Goal: Information Seeking & Learning: Find specific fact

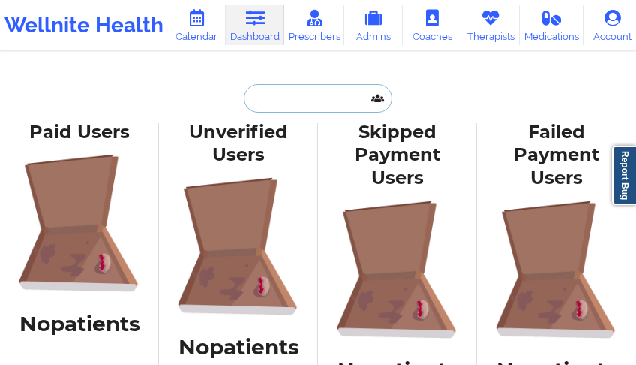
click at [308, 95] on input "text" at bounding box center [318, 98] width 149 height 29
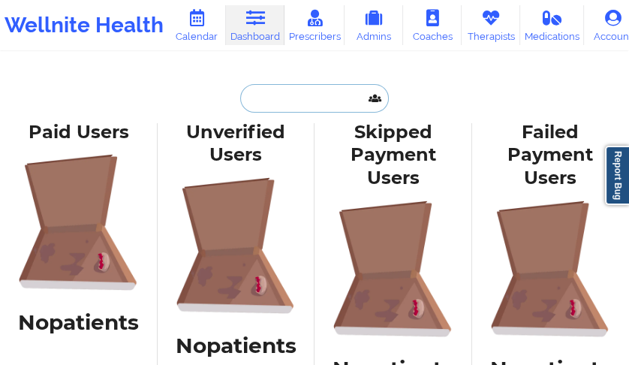
paste input "[PERSON_NAME]"
type input "[PERSON_NAME]"
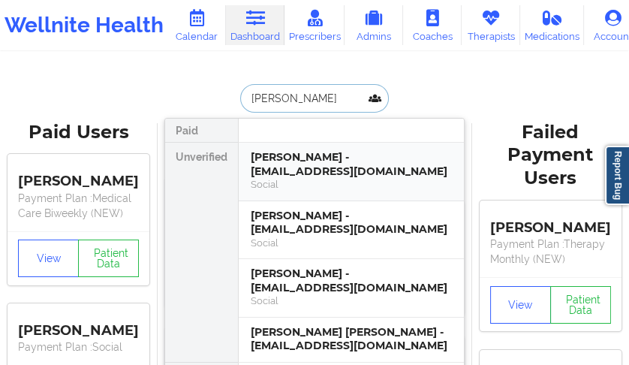
click at [304, 164] on div "[PERSON_NAME] - [EMAIL_ADDRESS][DOMAIN_NAME]" at bounding box center [351, 164] width 201 height 28
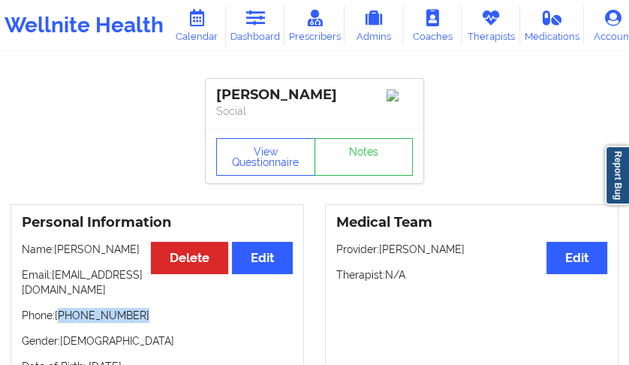
drag, startPoint x: 120, startPoint y: 321, endPoint x: 59, endPoint y: 323, distance: 60.8
click at [59, 323] on p "Phone: [PHONE_NUMBER]" at bounding box center [157, 315] width 271 height 15
copy p "[PHONE_NUMBER]"
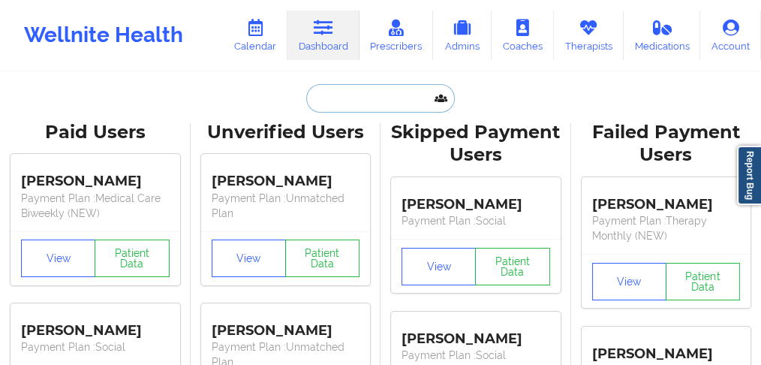
click at [328, 107] on input "text" at bounding box center [380, 98] width 149 height 29
paste input "DAHLIA"
type input "DAHLIA"
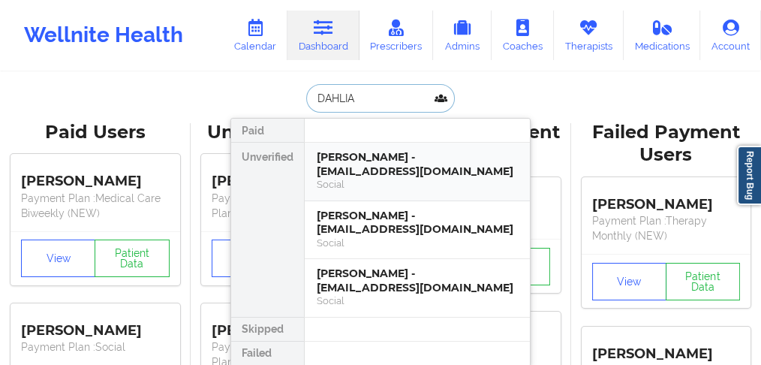
click at [363, 170] on div "[PERSON_NAME] - [EMAIL_ADDRESS][DOMAIN_NAME]" at bounding box center [417, 164] width 201 height 28
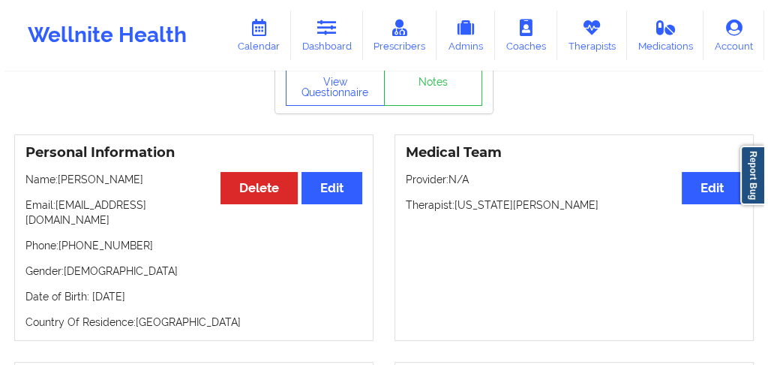
scroll to position [20, 0]
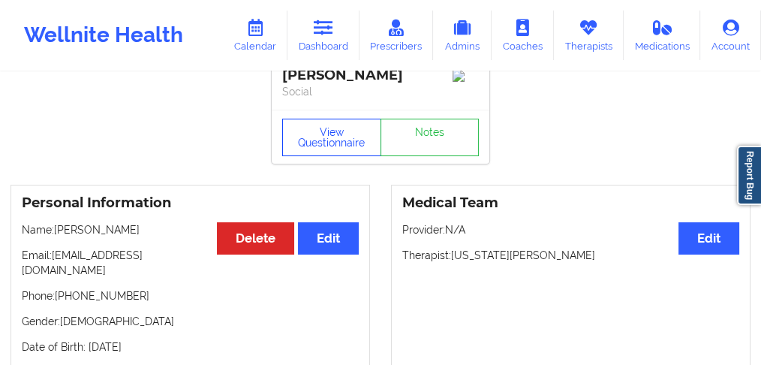
click at [330, 137] on button "View Questionnaire" at bounding box center [331, 138] width 99 height 38
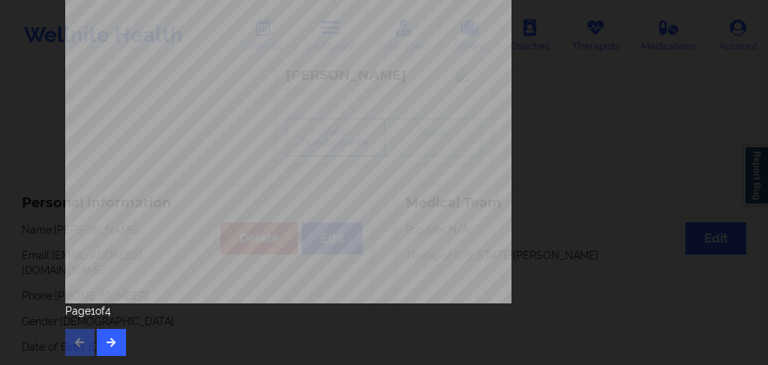
scroll to position [350, 0]
click at [106, 338] on icon "button" at bounding box center [111, 340] width 13 height 9
click at [110, 336] on button "button" at bounding box center [111, 341] width 29 height 27
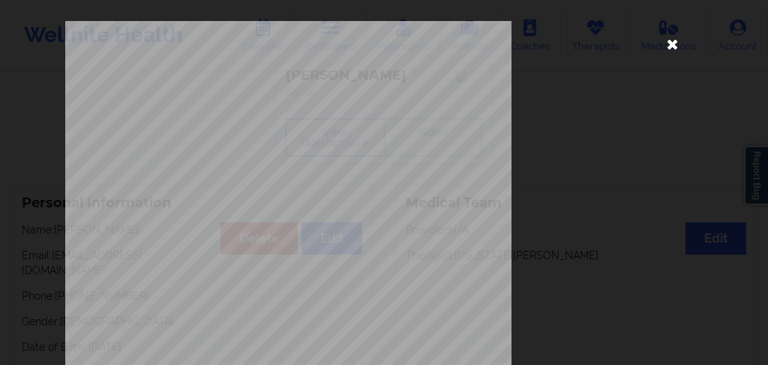
click at [628, 46] on icon at bounding box center [673, 44] width 24 height 24
click at [628, 46] on link "Medications" at bounding box center [669, 36] width 77 height 50
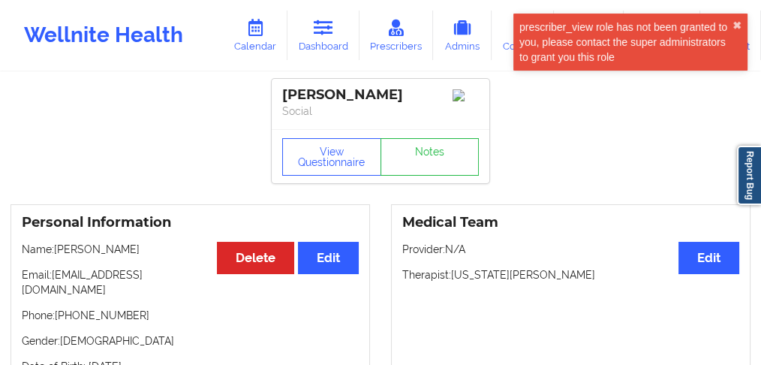
click at [320, 97] on div "[PERSON_NAME]" at bounding box center [380, 94] width 197 height 17
drag, startPoint x: 124, startPoint y: 310, endPoint x: 59, endPoint y: 305, distance: 65.5
click at [59, 308] on p "Phone: [PHONE_NUMBER]" at bounding box center [190, 315] width 337 height 15
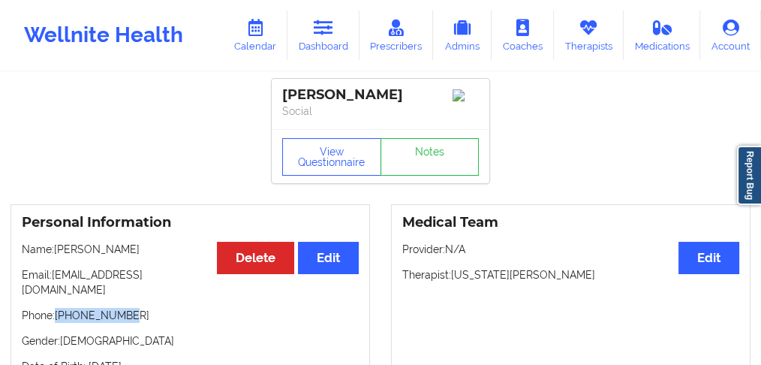
copy p "[PHONE_NUMBER]"
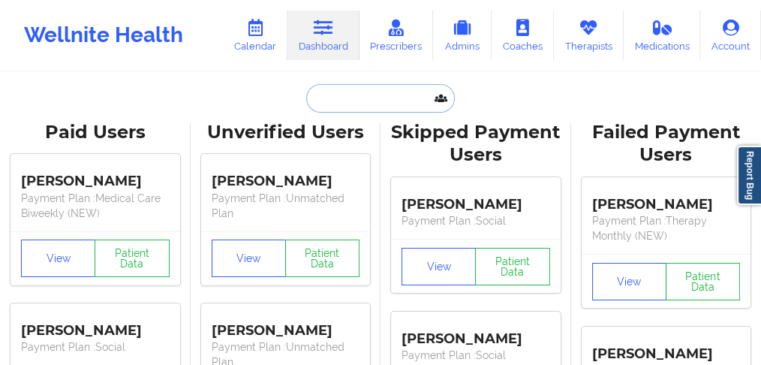
click at [332, 104] on input "text" at bounding box center [380, 98] width 149 height 29
paste input "[PERSON_NAME]"
type input "[PERSON_NAME]"
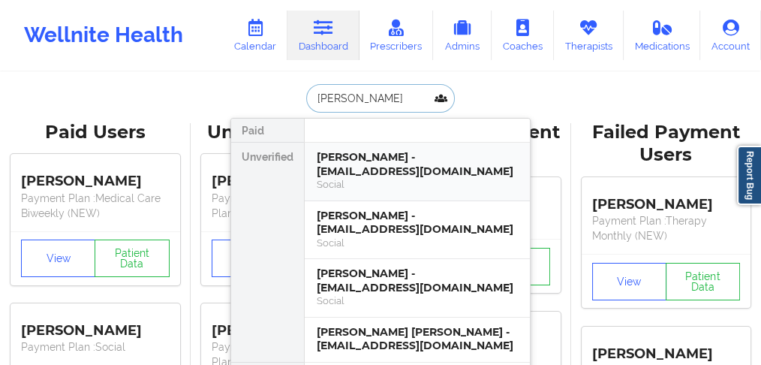
click at [338, 170] on div "[PERSON_NAME] - [EMAIL_ADDRESS][DOMAIN_NAME]" at bounding box center [417, 164] width 201 height 28
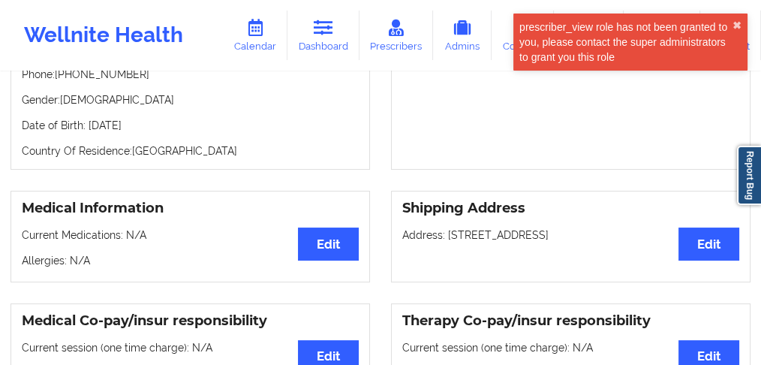
scroll to position [300, 0]
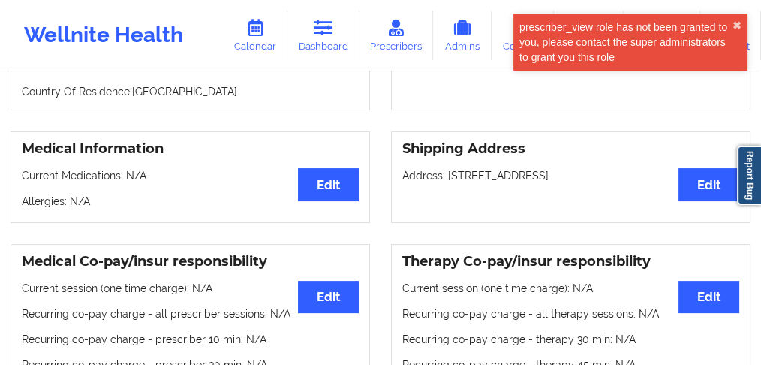
click at [589, 169] on p "Address: [STREET_ADDRESS]" at bounding box center [570, 175] width 337 height 15
copy p "12157"
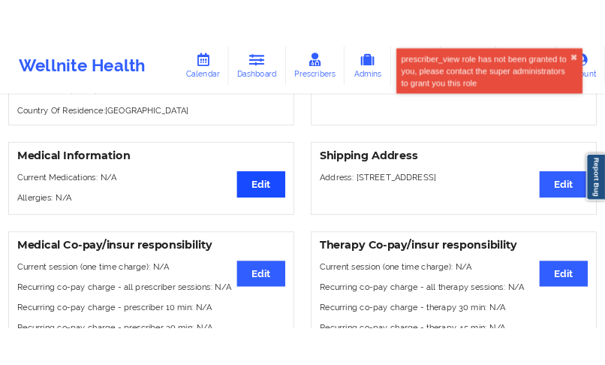
scroll to position [317, 0]
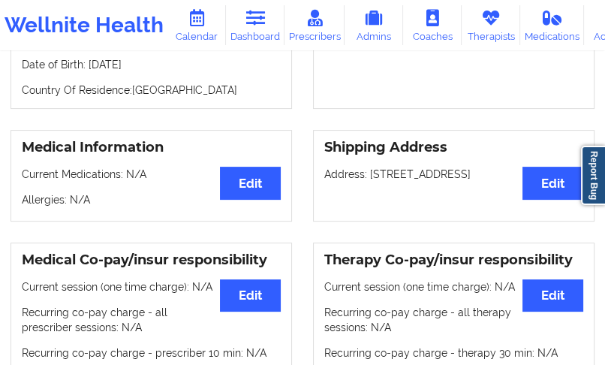
copy p "12157"
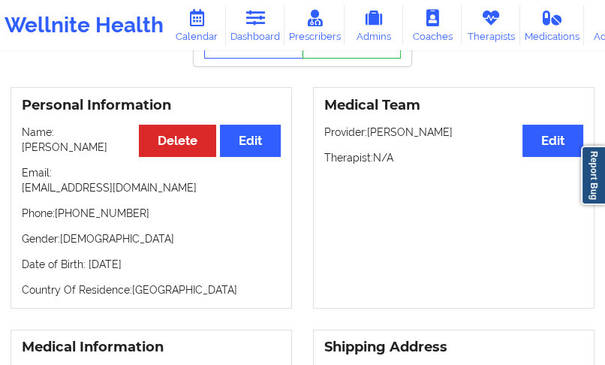
scroll to position [17, 0]
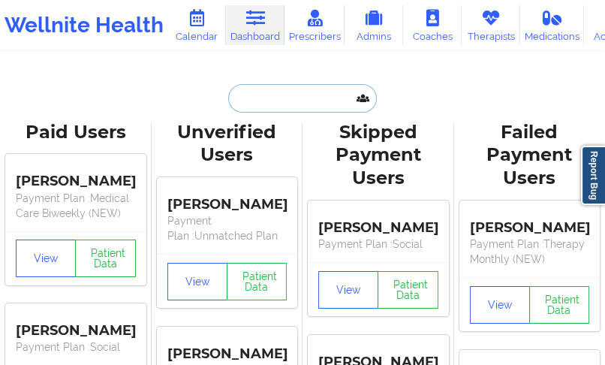
click at [246, 95] on input "text" at bounding box center [302, 98] width 149 height 29
paste input "[PERSON_NAME]"
type input "[PERSON_NAME]"
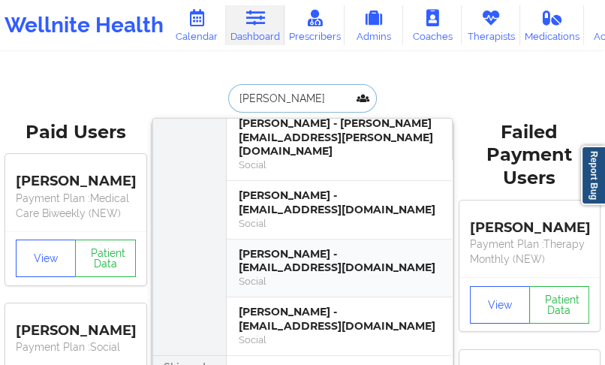
scroll to position [164, 0]
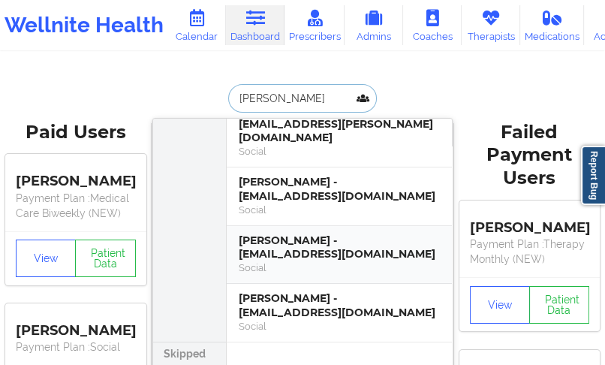
click at [337, 239] on div "[PERSON_NAME] - [EMAIL_ADDRESS][DOMAIN_NAME]" at bounding box center [339, 247] width 201 height 28
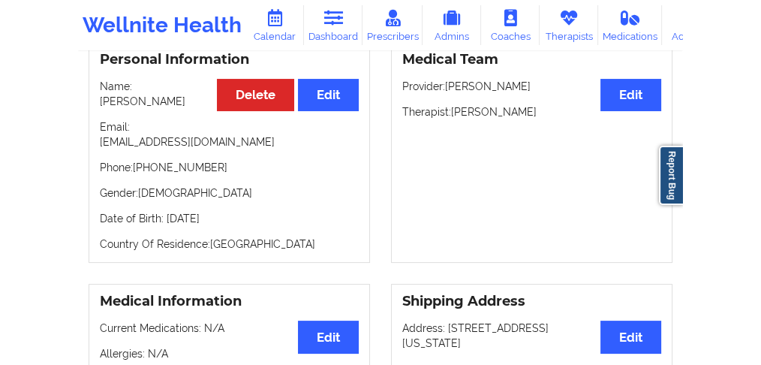
scroll to position [144, 0]
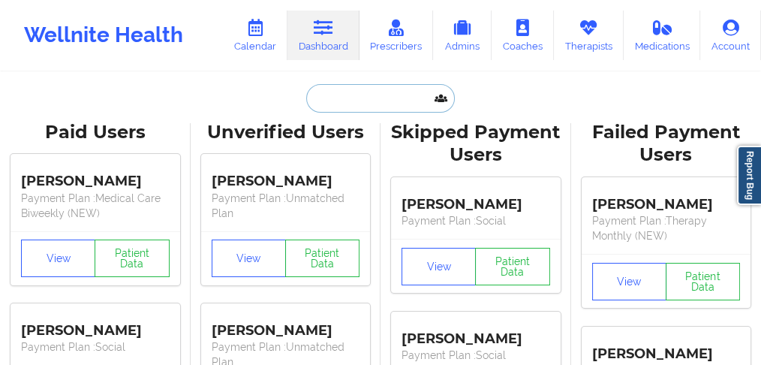
click at [320, 98] on input "text" at bounding box center [380, 98] width 149 height 29
paste input "Tereonnah"
type input "Tereonnah"
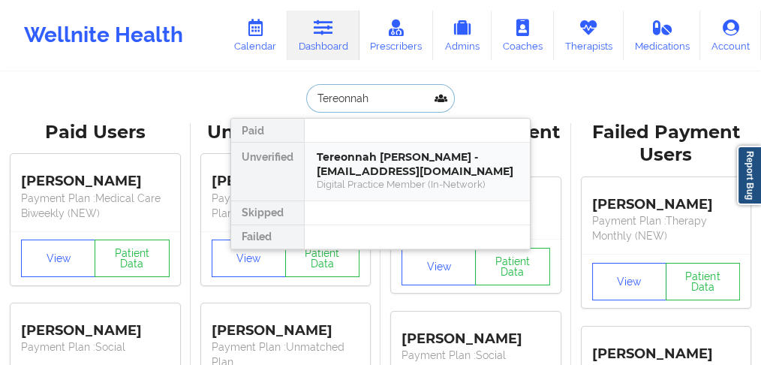
click at [403, 157] on div "Tereonnah [PERSON_NAME] - [EMAIL_ADDRESS][DOMAIN_NAME]" at bounding box center [417, 164] width 201 height 28
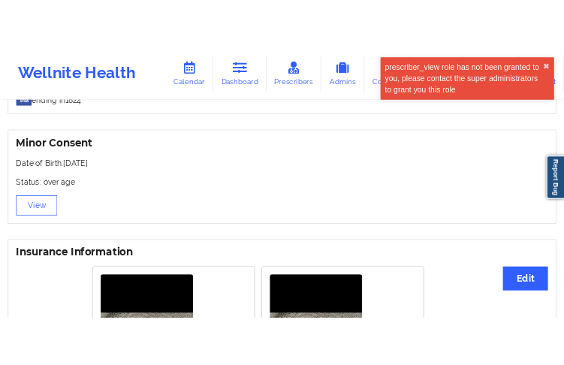
scroll to position [850, 0]
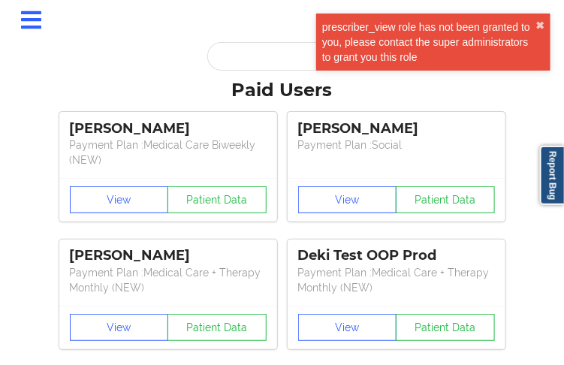
click at [546, 31] on div "prescriber_view role has not been granted to you, please contact the super admi…" at bounding box center [433, 42] width 234 height 57
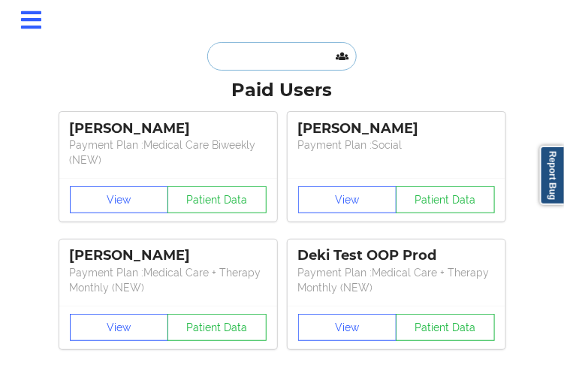
click at [307, 55] on input "text" at bounding box center [281, 56] width 149 height 29
paste input "[PERSON_NAME]"
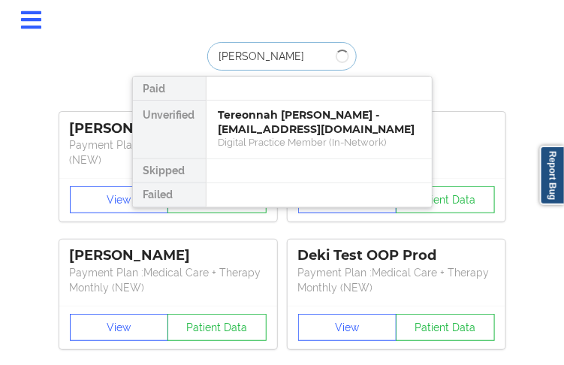
type input "[PERSON_NAME]"
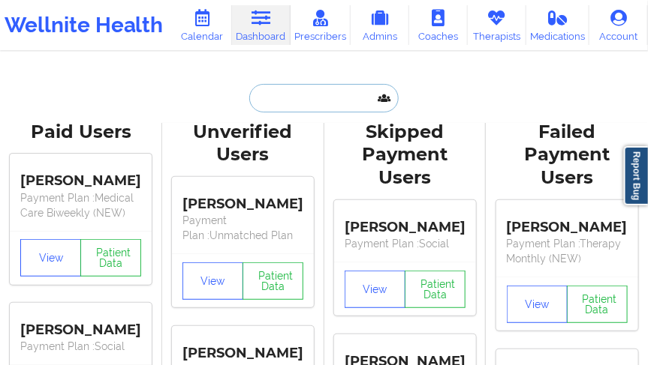
click at [282, 98] on input "text" at bounding box center [323, 98] width 149 height 29
paste input "[PERSON_NAME]"
type input "[PERSON_NAME]"
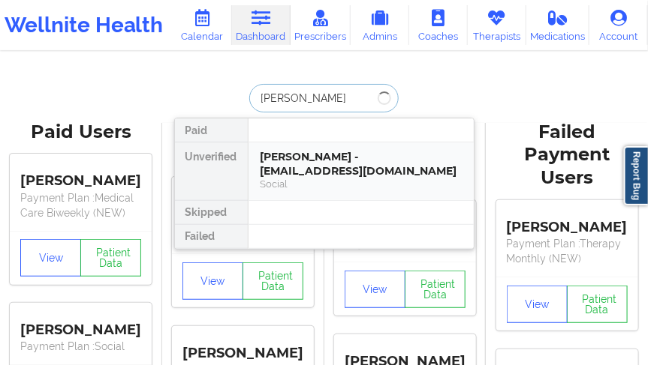
click at [300, 173] on div "[PERSON_NAME] - [EMAIL_ADDRESS][DOMAIN_NAME]" at bounding box center [360, 164] width 201 height 28
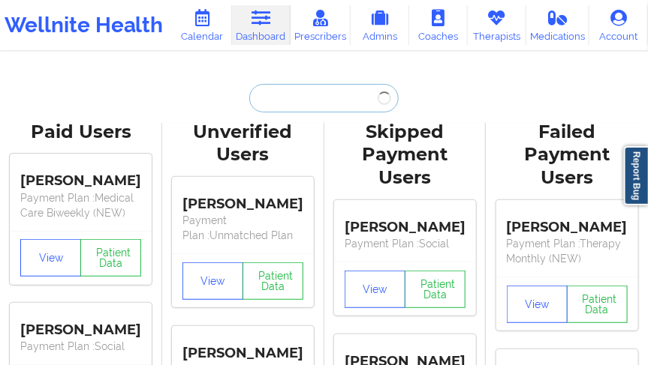
click at [297, 93] on input "text" at bounding box center [323, 98] width 149 height 29
paste input "[PERSON_NAME]"
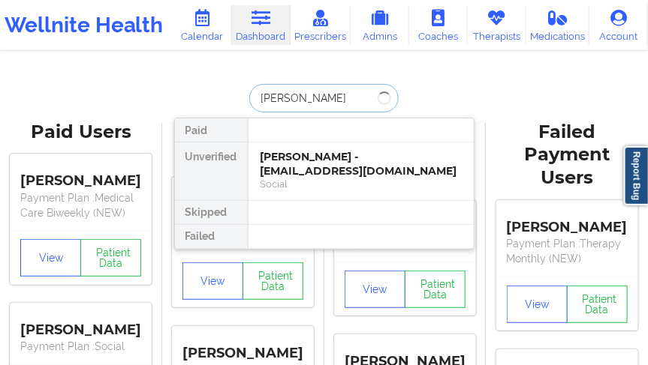
type input "[PERSON_NAME]"
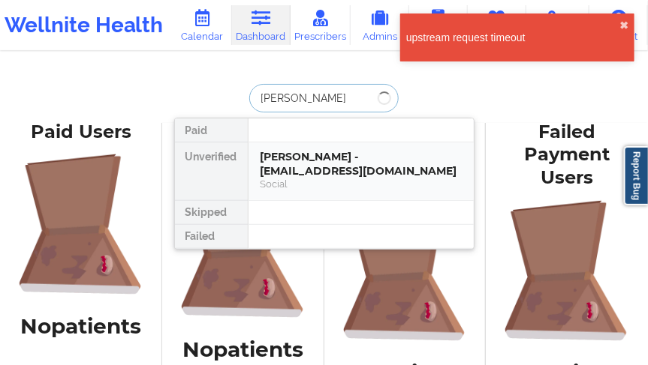
click at [308, 179] on div "Social" at bounding box center [360, 184] width 201 height 13
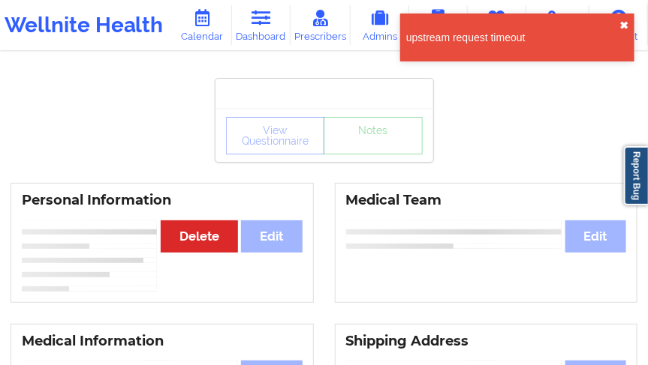
click at [625, 23] on button "✖︎" at bounding box center [623, 26] width 9 height 12
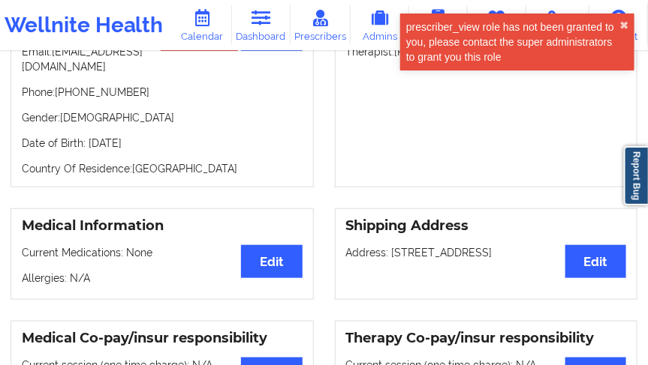
scroll to position [300, 0]
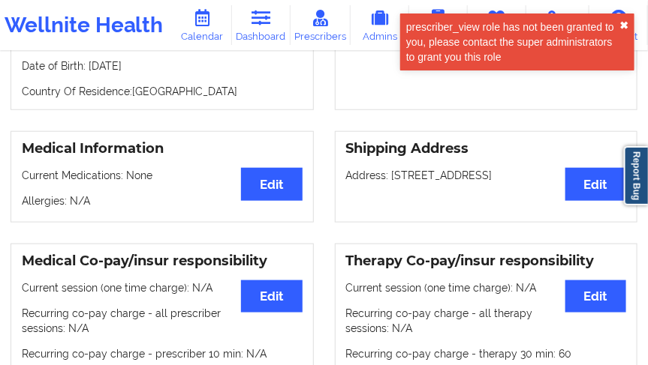
click at [623, 23] on button "✖︎" at bounding box center [623, 26] width 9 height 12
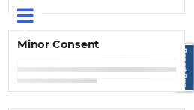
scroll to position [1051, 0]
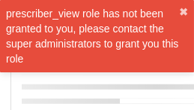
click at [167, 77] on div at bounding box center [120, 79] width 197 height 9
click at [185, 11] on button "✖︎" at bounding box center [183, 12] width 9 height 12
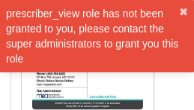
scroll to position [2046, 0]
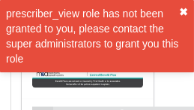
click at [189, 11] on div "prescriber_view role has not been granted to you, please contact the super admi…" at bounding box center [97, 36] width 194 height 72
click at [188, 11] on button "✖︎" at bounding box center [183, 12] width 9 height 12
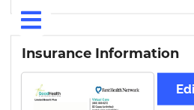
scroll to position [1821, 0]
click at [134, 16] on div at bounding box center [97, 19] width 194 height 38
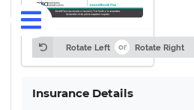
scroll to position [2096, 0]
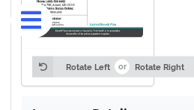
copy p "681648418"
click at [137, 105] on h4 "Insurance Details" at bounding box center [120, 112] width 176 height 14
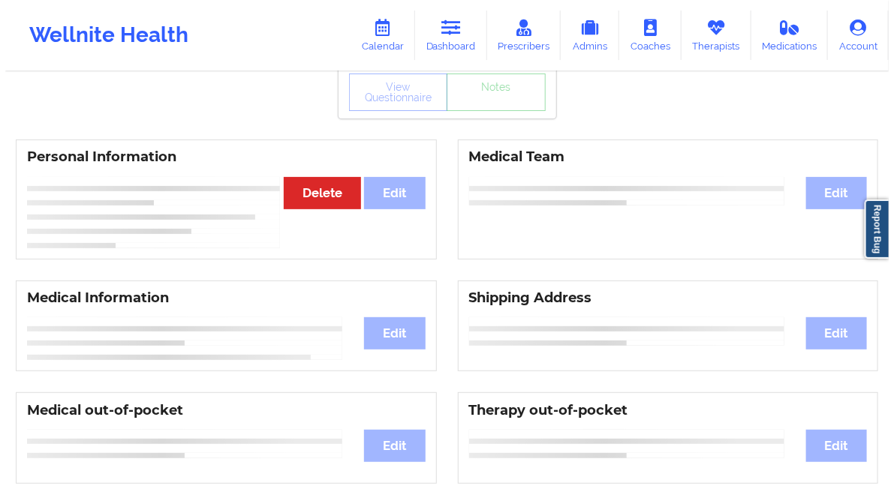
scroll to position [0, 0]
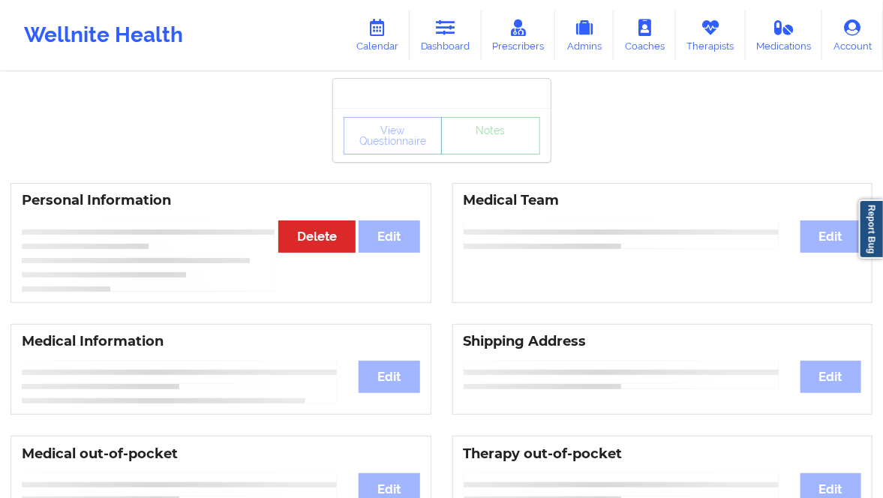
click at [425, 140] on div "View Questionnaire Notes" at bounding box center [442, 136] width 197 height 38
click at [425, 143] on div "View Questionnaire Notes" at bounding box center [442, 136] width 197 height 38
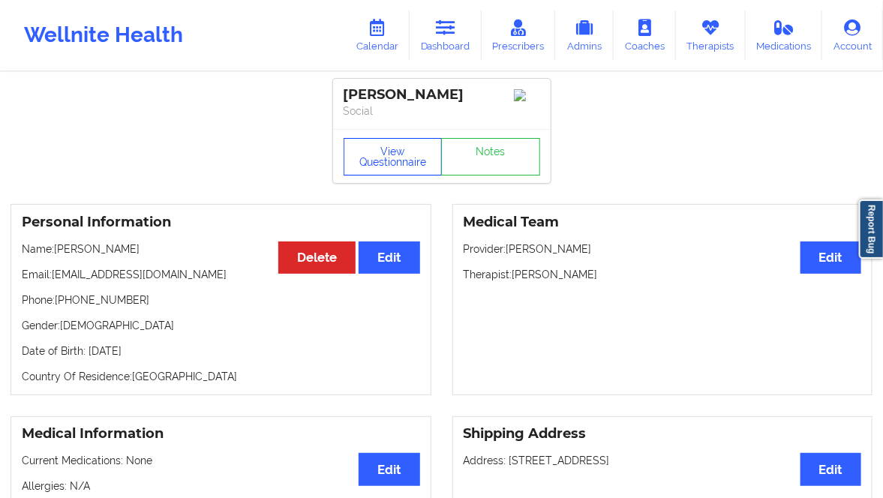
click at [399, 151] on button "View Questionnaire" at bounding box center [393, 157] width 99 height 38
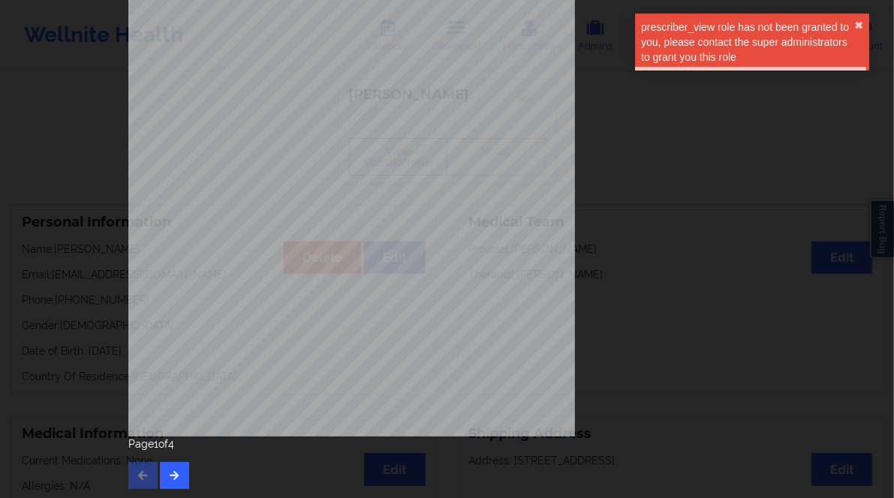
scroll to position [218, 0]
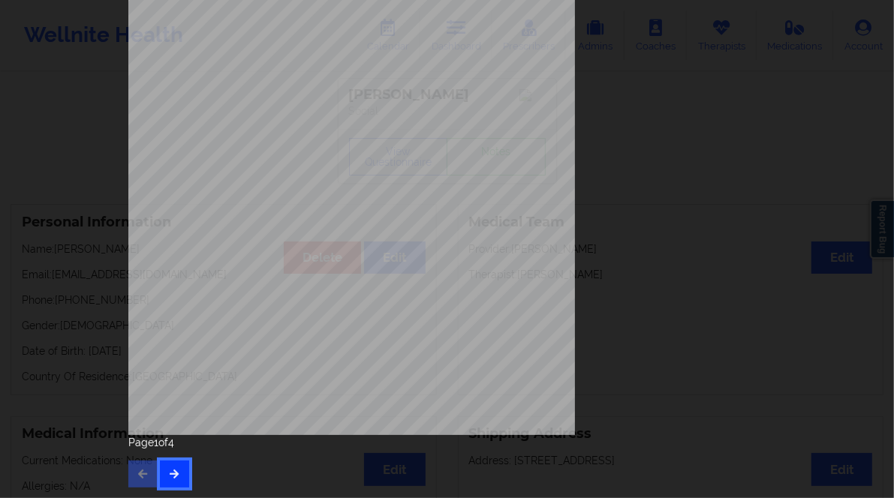
click at [182, 364] on button "button" at bounding box center [174, 474] width 29 height 27
click at [168, 364] on icon "button" at bounding box center [174, 473] width 13 height 9
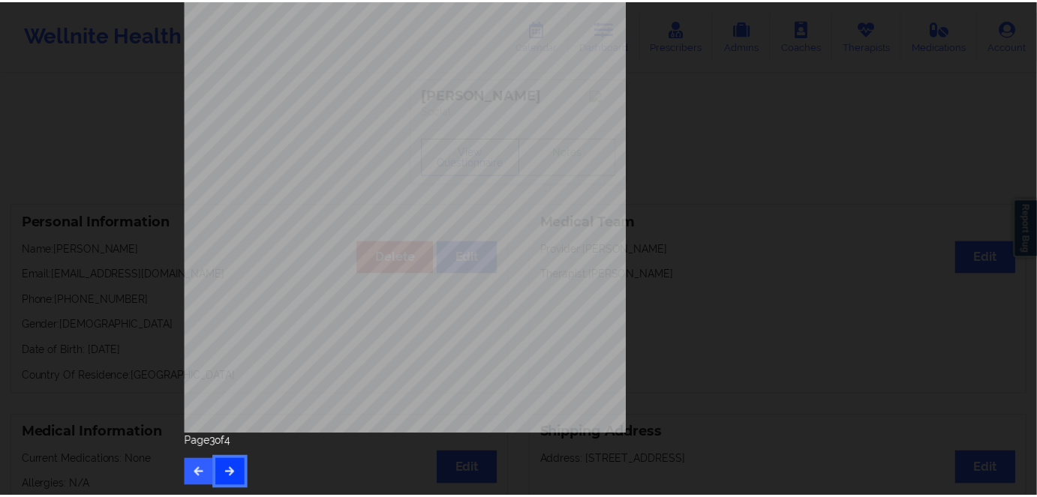
scroll to position [0, 0]
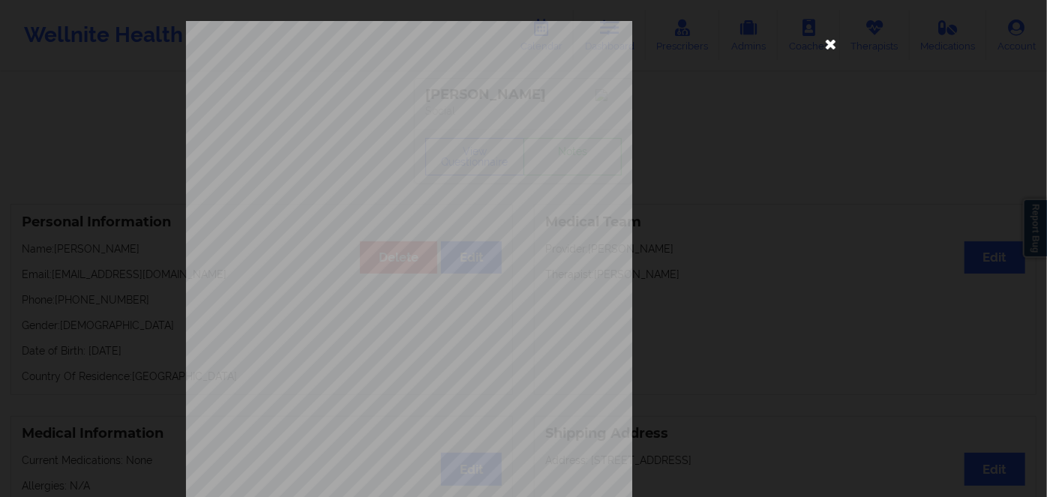
click at [628, 42] on icon at bounding box center [831, 44] width 24 height 24
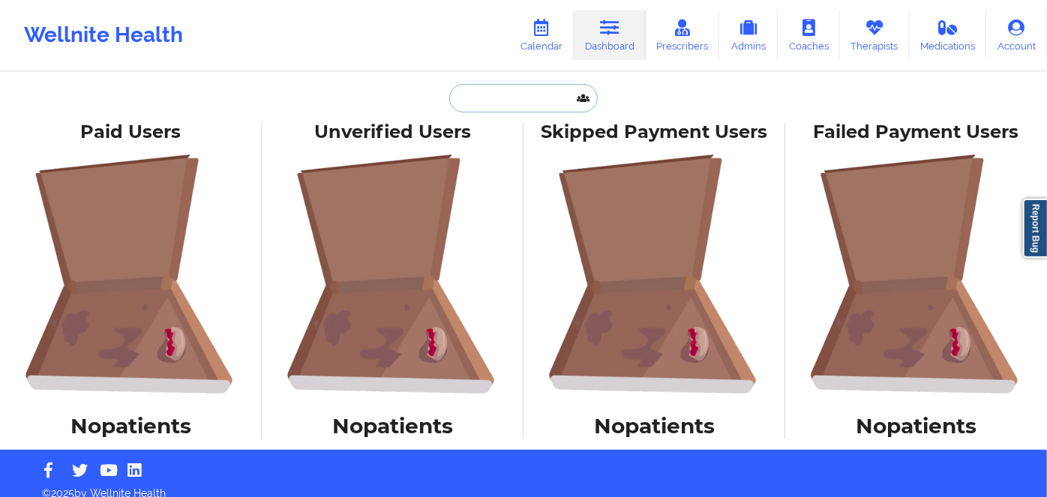
click at [490, 111] on input "text" at bounding box center [523, 98] width 149 height 29
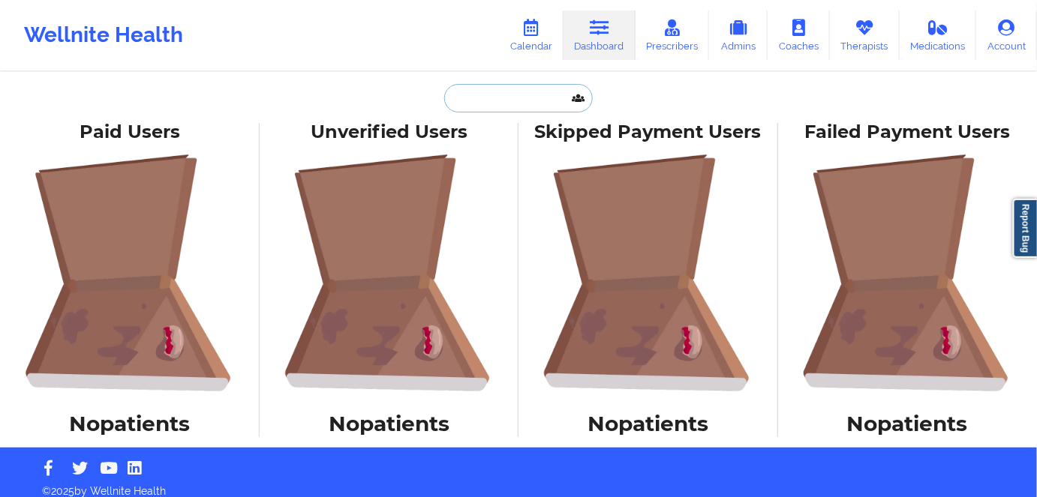
paste input "[PERSON_NAME]"
type input "[PERSON_NAME]"
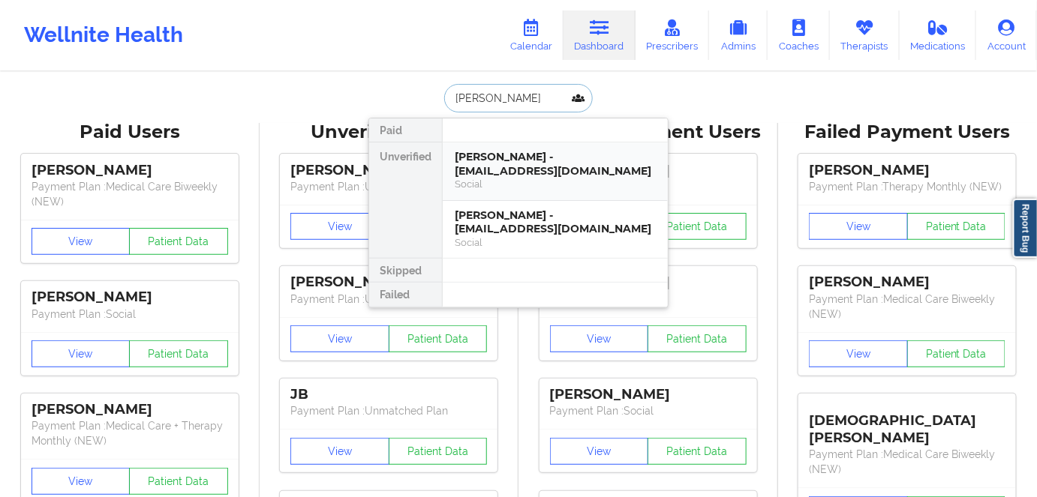
click at [501, 164] on div "[PERSON_NAME] - [EMAIL_ADDRESS][DOMAIN_NAME]" at bounding box center [555, 164] width 201 height 28
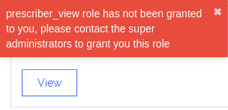
scroll to position [1846, 0]
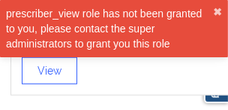
drag, startPoint x: 160, startPoint y: 47, endPoint x: 192, endPoint y: 34, distance: 35.0
click at [161, 47] on div "prescriber_view role has not been granted to you, please contact the super admi…" at bounding box center [109, 28] width 207 height 45
click at [219, 12] on button "✖︎" at bounding box center [217, 12] width 9 height 12
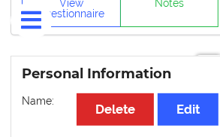
scroll to position [0, 0]
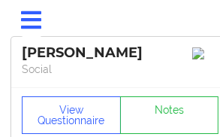
click at [38, 55] on div "[PERSON_NAME]" at bounding box center [120, 52] width 197 height 17
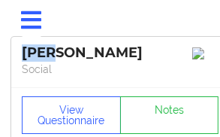
copy div "[PERSON_NAME]"
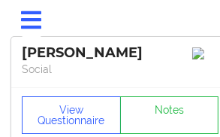
click at [101, 56] on div "[PERSON_NAME]" at bounding box center [120, 52] width 197 height 17
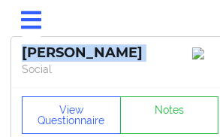
click at [100, 56] on div "[PERSON_NAME]" at bounding box center [120, 52] width 197 height 17
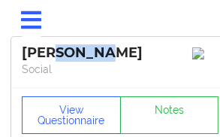
drag, startPoint x: 107, startPoint y: 56, endPoint x: 56, endPoint y: 55, distance: 50.3
click at [56, 55] on div "[PERSON_NAME]" at bounding box center [120, 52] width 197 height 17
copy div "[PERSON_NAME]"
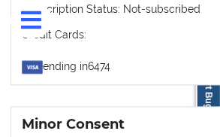
scroll to position [1686, 0]
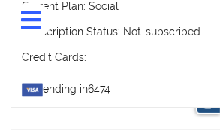
drag, startPoint x: 146, startPoint y: 110, endPoint x: 88, endPoint y: 105, distance: 58.0
copy p "[DATE]"
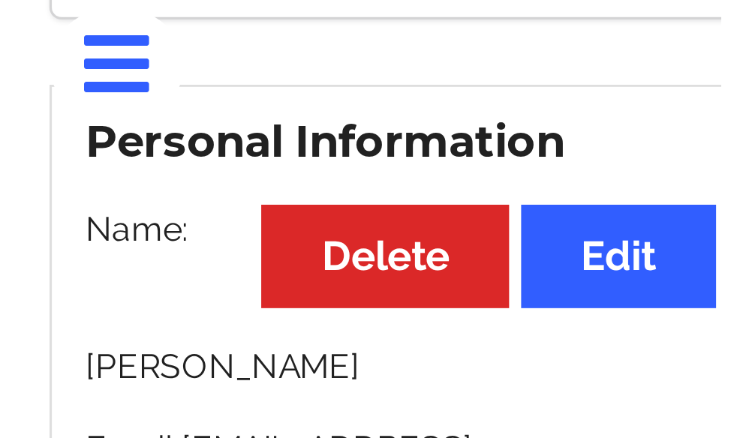
scroll to position [0, 0]
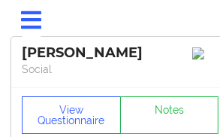
click at [39, 50] on div "[PERSON_NAME]" at bounding box center [120, 52] width 197 height 17
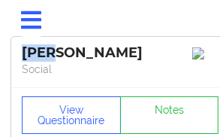
click at [39, 50] on div "[PERSON_NAME]" at bounding box center [120, 52] width 197 height 17
copy div "[PERSON_NAME]"
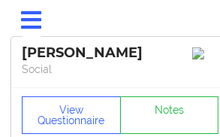
click at [71, 51] on div "[PERSON_NAME]" at bounding box center [120, 52] width 197 height 17
click at [71, 50] on div "[PERSON_NAME]" at bounding box center [120, 52] width 197 height 17
click at [71, 52] on div "[PERSON_NAME]" at bounding box center [120, 52] width 197 height 17
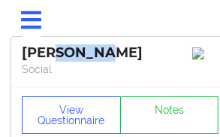
click at [71, 52] on div "[PERSON_NAME]" at bounding box center [120, 52] width 197 height 17
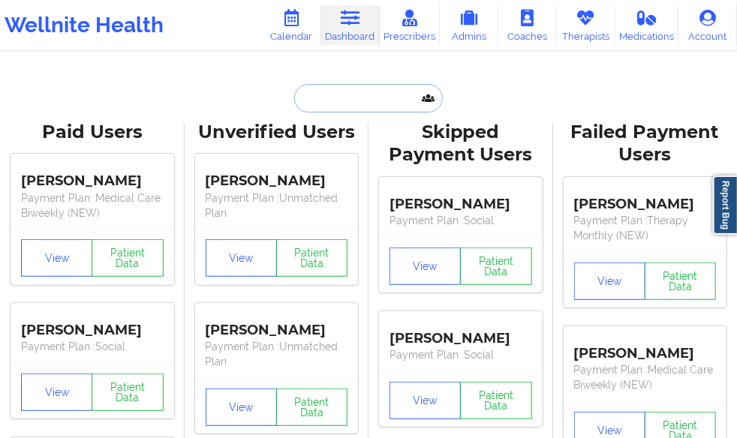
click at [328, 103] on input "text" at bounding box center [368, 98] width 149 height 29
paste input "[PERSON_NAME]"
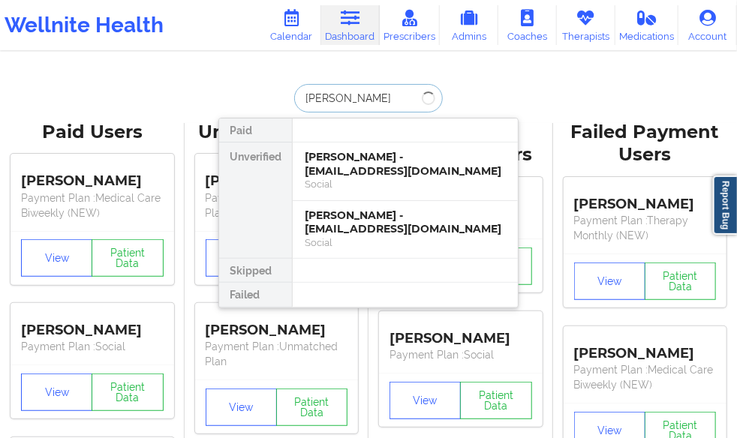
click at [338, 96] on input "[PERSON_NAME]" at bounding box center [368, 98] width 149 height 29
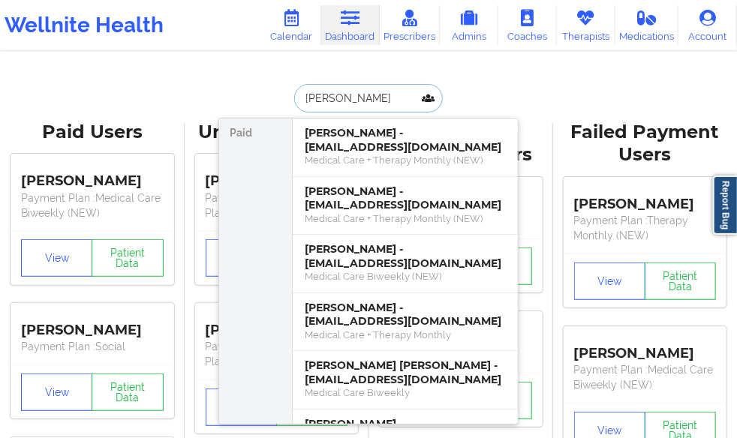
paste input "[PERSON_NAME]"
type input "[PERSON_NAME]"
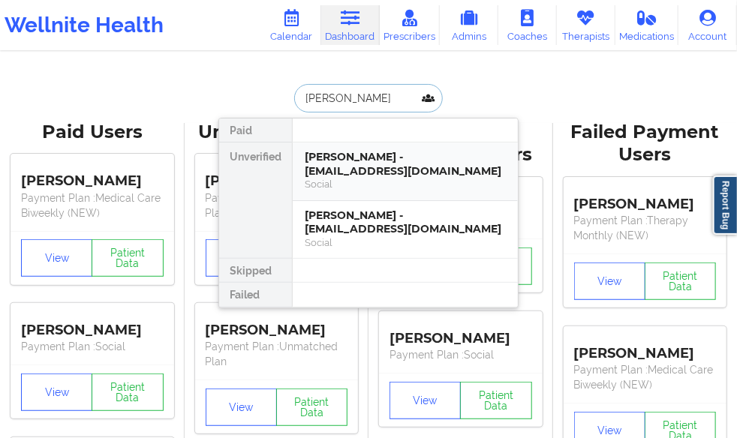
click at [376, 165] on div "[PERSON_NAME] - [EMAIL_ADDRESS][DOMAIN_NAME]" at bounding box center [405, 164] width 201 height 28
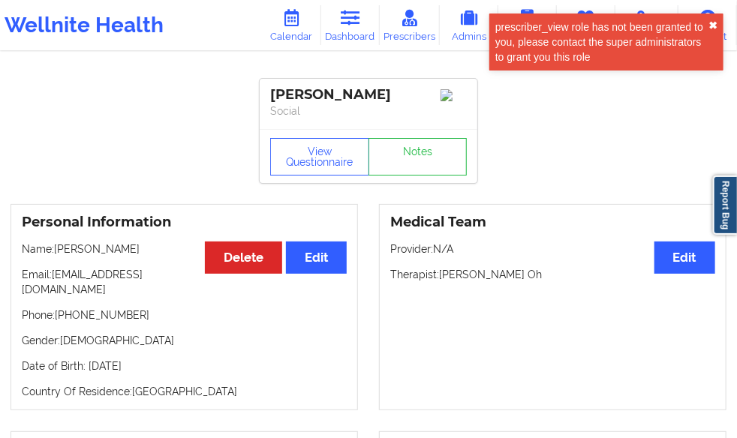
click at [628, 21] on button "✖︎" at bounding box center [712, 26] width 9 height 12
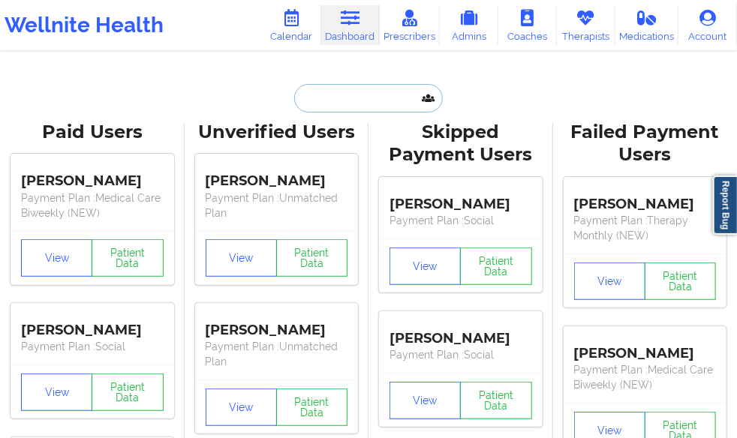
click at [348, 98] on input "text" at bounding box center [368, 98] width 149 height 29
click at [347, 93] on input "text" at bounding box center [368, 98] width 149 height 29
paste input "[EMAIL_ADDRESS][DOMAIN_NAME]"
type input "[EMAIL_ADDRESS][DOMAIN_NAME]"
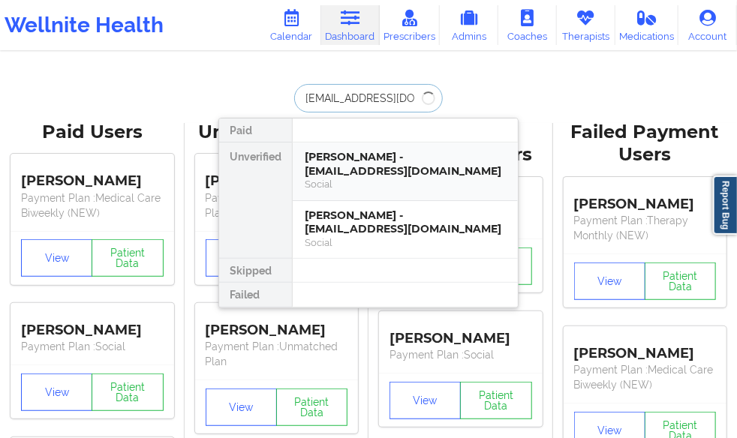
click at [335, 159] on div "[PERSON_NAME] - [EMAIL_ADDRESS][DOMAIN_NAME]" at bounding box center [405, 164] width 201 height 28
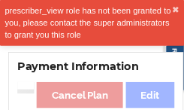
scroll to position [1360, 0]
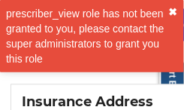
click at [177, 11] on button "✖︎" at bounding box center [173, 12] width 9 height 12
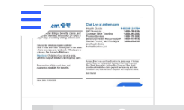
scroll to position [2224, 0]
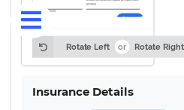
drag, startPoint x: 161, startPoint y: 78, endPoint x: 95, endPoint y: 75, distance: 66.1
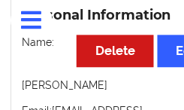
scroll to position [240, 0]
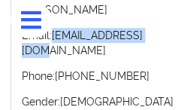
drag, startPoint x: 161, startPoint y: 43, endPoint x: 55, endPoint y: 40, distance: 105.8
click at [55, 40] on p "Email: [EMAIL_ADDRESS][DOMAIN_NAME]" at bounding box center [120, 43] width 197 height 30
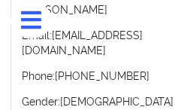
click at [165, 68] on p "Phone: [PHONE_NUMBER]" at bounding box center [120, 75] width 197 height 15
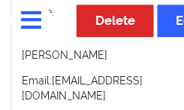
scroll to position [195, 0]
click at [93, 62] on p "Name: [PERSON_NAME]" at bounding box center [120, 34] width 197 height 58
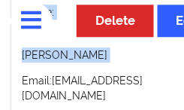
click at [93, 62] on p "Name: [PERSON_NAME]" at bounding box center [120, 34] width 197 height 58
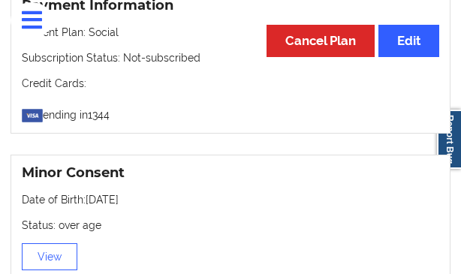
scroll to position [1342, 0]
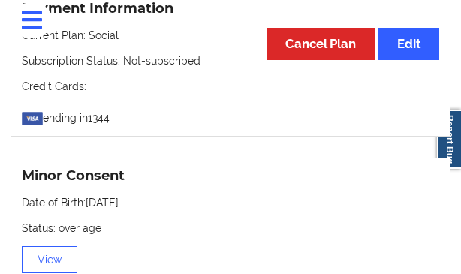
drag, startPoint x: 149, startPoint y: 201, endPoint x: 85, endPoint y: 206, distance: 64.7
click at [85, 206] on p "Date of Birth: [DEMOGRAPHIC_DATA]" at bounding box center [230, 202] width 417 height 15
click at [221, 224] on p "Status: over age" at bounding box center [230, 228] width 417 height 15
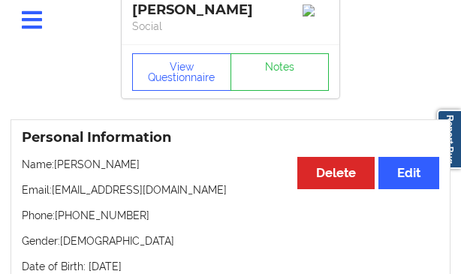
scroll to position [0, 0]
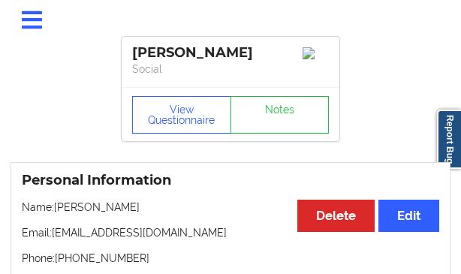
click at [170, 47] on div "[PERSON_NAME]" at bounding box center [230, 52] width 197 height 17
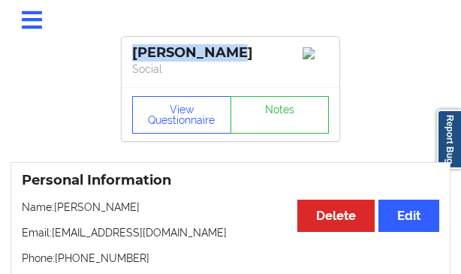
click at [170, 47] on div "[PERSON_NAME]" at bounding box center [230, 52] width 197 height 17
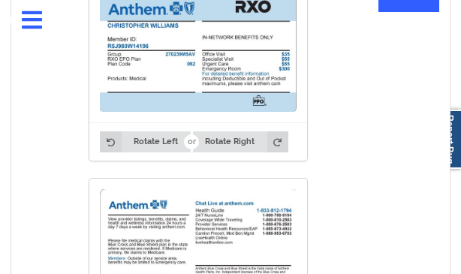
scroll to position [1667, 0]
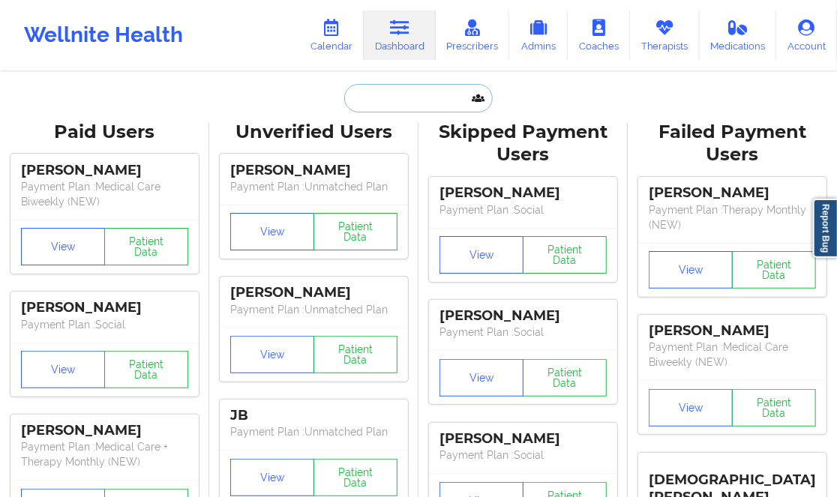
click at [386, 96] on input "text" at bounding box center [418, 98] width 149 height 29
paste input "[EMAIL_ADDRESS][DOMAIN_NAME]"
type input "[EMAIL_ADDRESS][DOMAIN_NAME]"
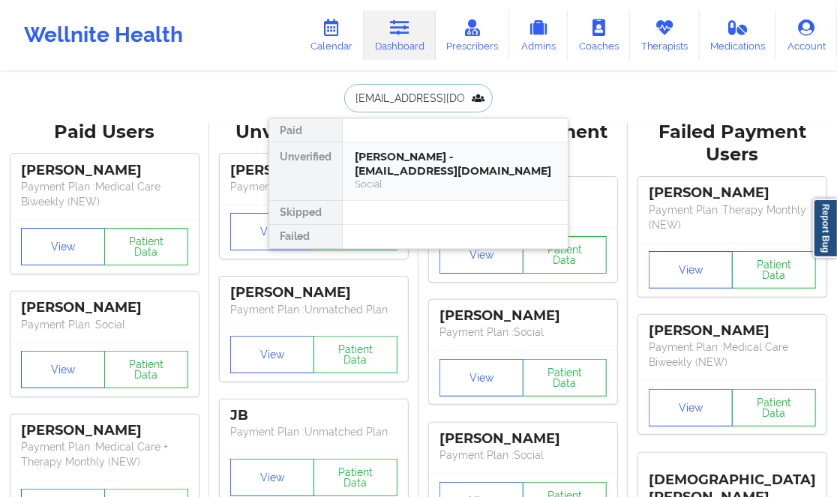
click at [394, 152] on div "[PERSON_NAME] - [EMAIL_ADDRESS][DOMAIN_NAME]" at bounding box center [455, 164] width 201 height 28
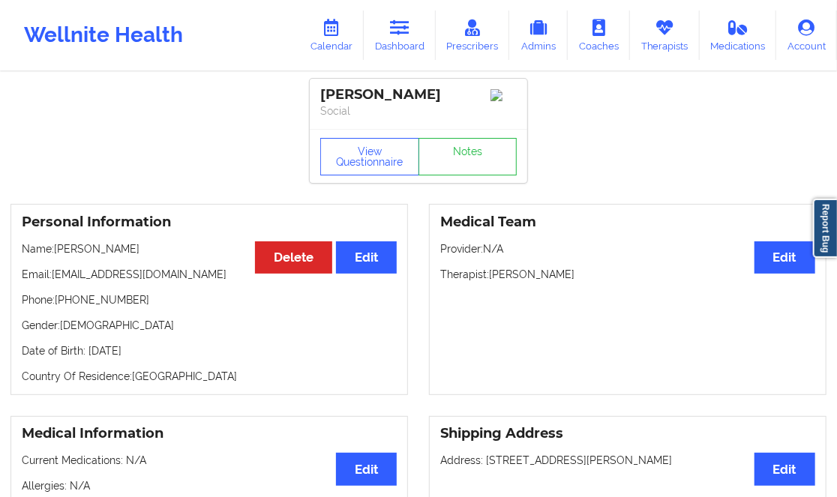
click at [377, 92] on div "[PERSON_NAME]" at bounding box center [418, 94] width 197 height 17
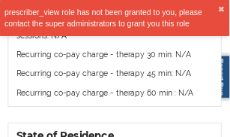
scroll to position [955, 0]
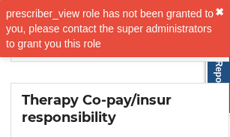
click at [222, 10] on button "✖︎" at bounding box center [219, 12] width 9 height 12
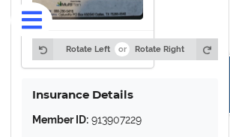
scroll to position [2182, 0]
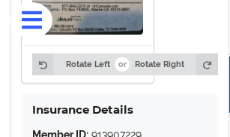
click at [125, 127] on p "Member ID: 913907229" at bounding box center [120, 134] width 176 height 15
click at [124, 127] on p "Member ID: 913907229" at bounding box center [120, 134] width 176 height 15
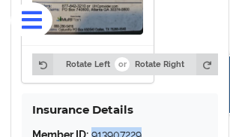
click at [124, 127] on p "Member ID: 913907229" at bounding box center [120, 134] width 176 height 15
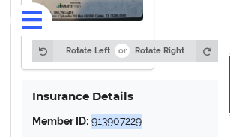
scroll to position [2201, 0]
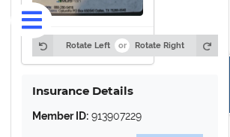
drag, startPoint x: 137, startPoint y: 89, endPoint x: 203, endPoint y: 90, distance: 66.0
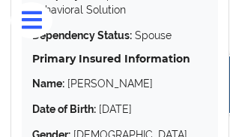
scroll to position [2407, 0]
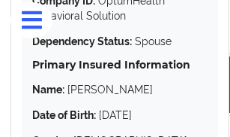
drag, startPoint x: 158, startPoint y: 65, endPoint x: 101, endPoint y: 63, distance: 57.1
click at [101, 107] on p "Date of Birth: [DEMOGRAPHIC_DATA]" at bounding box center [120, 114] width 176 height 15
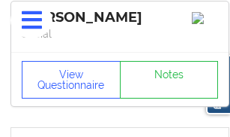
scroll to position [47, 0]
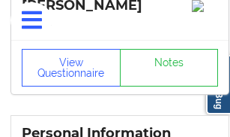
click at [195, 40] on div "[PERSON_NAME] Social" at bounding box center [120, 14] width 218 height 50
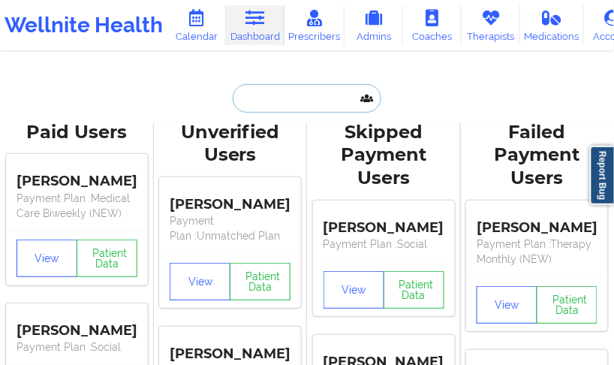
click at [272, 101] on input "text" at bounding box center [307, 98] width 149 height 29
paste input "[PERSON_NAME][EMAIL_ADDRESS][PERSON_NAME][DOMAIN_NAME]"
type input "[PERSON_NAME][EMAIL_ADDRESS][PERSON_NAME][DOMAIN_NAME]"
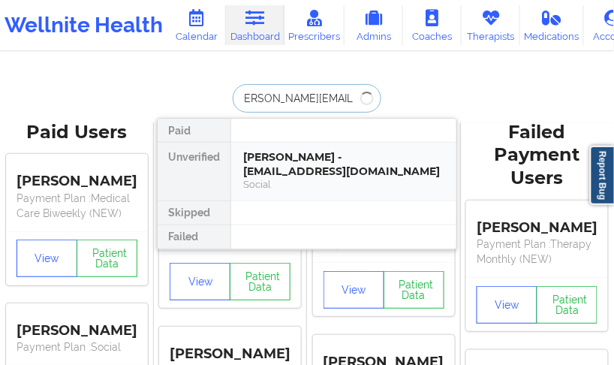
click at [284, 154] on div "[PERSON_NAME] - [EMAIL_ADDRESS][DOMAIN_NAME]" at bounding box center [343, 164] width 201 height 28
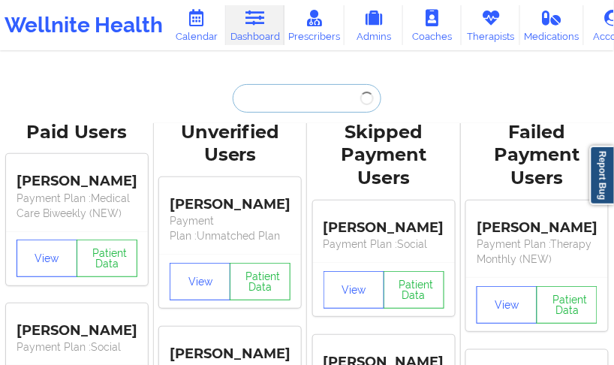
click at [248, 98] on input "text" at bounding box center [307, 98] width 149 height 29
paste input "[PERSON_NAME][EMAIL_ADDRESS][PERSON_NAME][DOMAIN_NAME]"
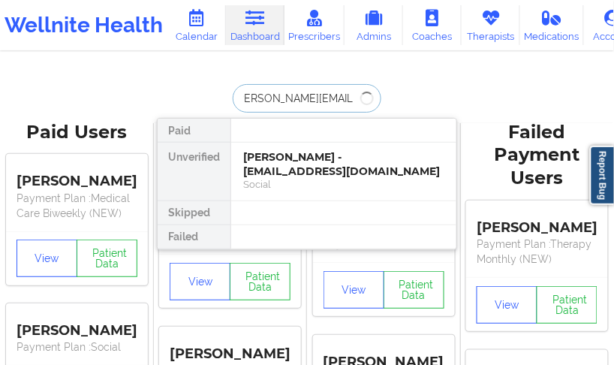
type input "[PERSON_NAME][EMAIL_ADDRESS][PERSON_NAME][DOMAIN_NAME]"
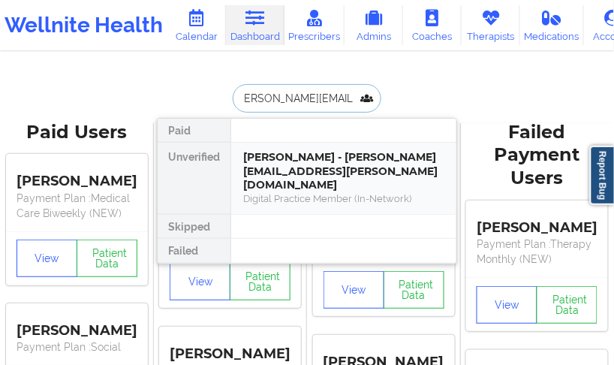
click at [297, 153] on div "[PERSON_NAME] - [PERSON_NAME][EMAIL_ADDRESS][PERSON_NAME][DOMAIN_NAME]" at bounding box center [343, 171] width 201 height 42
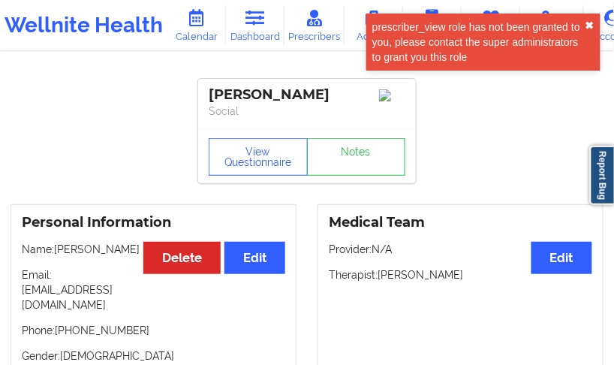
click at [591, 24] on button "✖︎" at bounding box center [589, 26] width 9 height 12
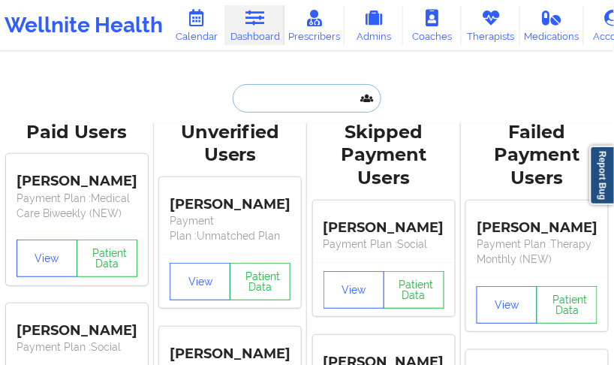
click at [279, 107] on input "text" at bounding box center [307, 98] width 149 height 29
paste input "[PERSON_NAME][EMAIL_ADDRESS][PERSON_NAME][DOMAIN_NAME]"
type input "[PERSON_NAME][EMAIL_ADDRESS][PERSON_NAME][DOMAIN_NAME]"
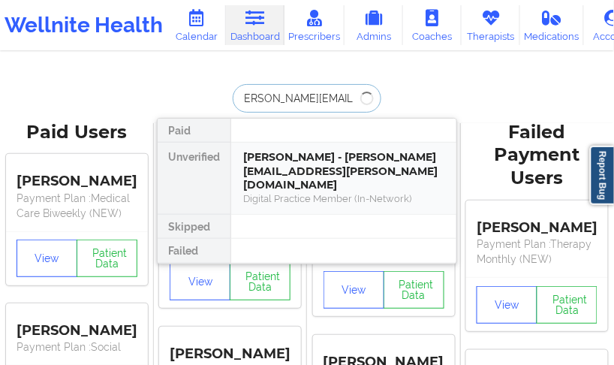
click at [310, 145] on div "[PERSON_NAME] - [PERSON_NAME][EMAIL_ADDRESS][PERSON_NAME][DOMAIN_NAME] Digital …" at bounding box center [343, 178] width 225 height 71
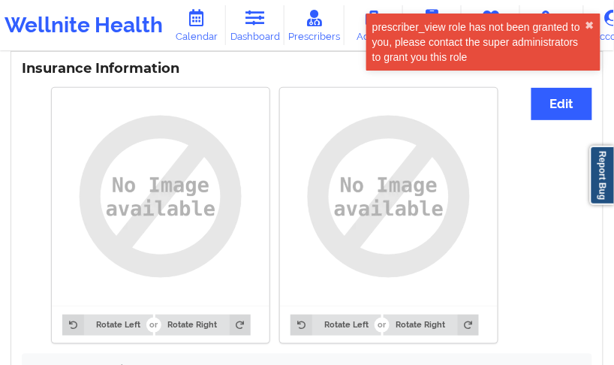
scroll to position [1150, 0]
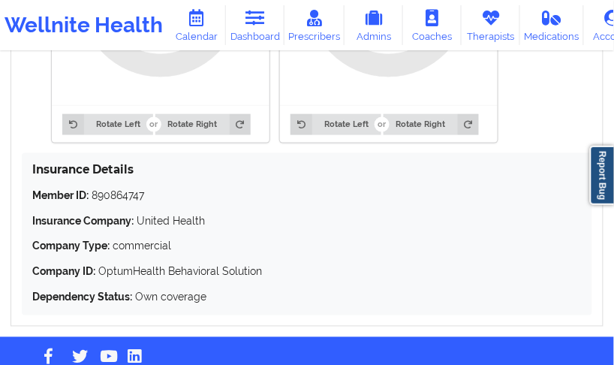
click at [128, 188] on p "Member ID: 890864747" at bounding box center [306, 195] width 549 height 15
click at [132, 188] on p "Member ID: 890864747" at bounding box center [306, 195] width 549 height 15
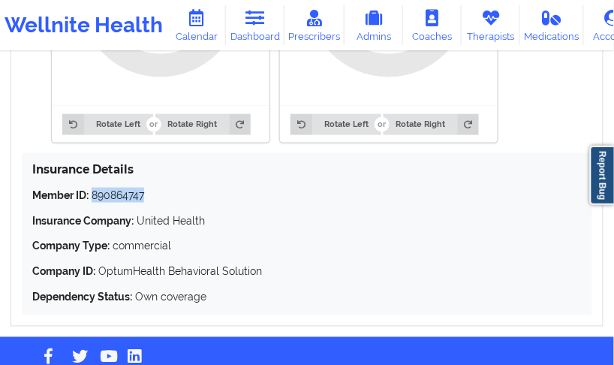
click at [132, 188] on p "Member ID: 890864747" at bounding box center [306, 195] width 549 height 15
drag, startPoint x: 204, startPoint y: 209, endPoint x: 135, endPoint y: 207, distance: 69.1
click at [135, 213] on p "Insurance Company: United Health" at bounding box center [306, 220] width 549 height 15
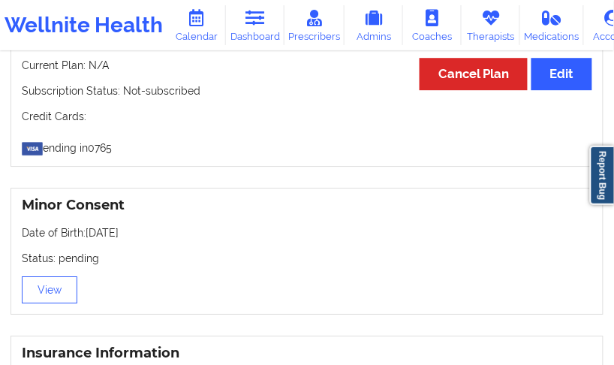
scroll to position [615, 0]
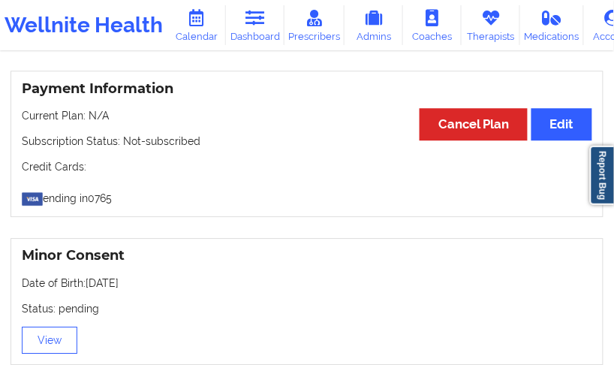
drag, startPoint x: 146, startPoint y: 269, endPoint x: 87, endPoint y: 265, distance: 59.4
click at [87, 275] on p "Date of Birth: [DEMOGRAPHIC_DATA]" at bounding box center [307, 282] width 570 height 15
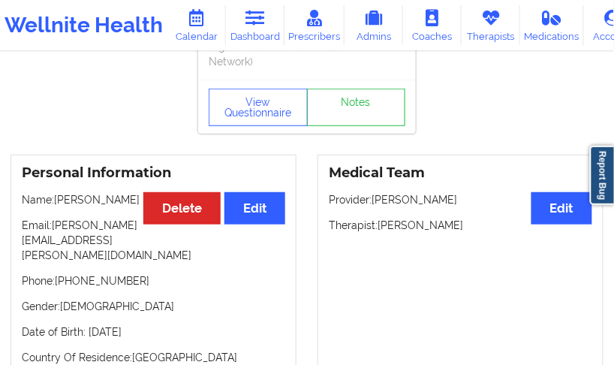
scroll to position [0, 0]
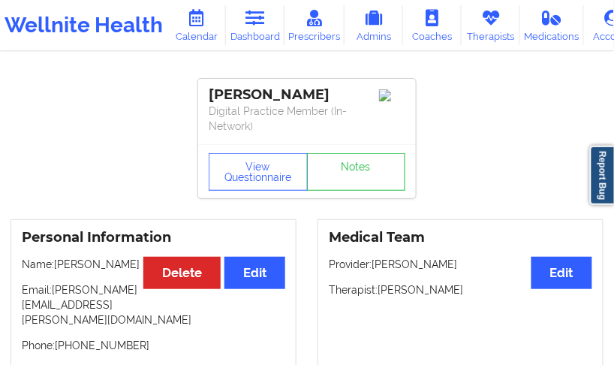
click at [255, 92] on div "[PERSON_NAME]" at bounding box center [307, 94] width 197 height 17
click at [255, 94] on div "[PERSON_NAME]" at bounding box center [307, 94] width 197 height 17
click at [255, 95] on div "[PERSON_NAME]" at bounding box center [307, 94] width 197 height 17
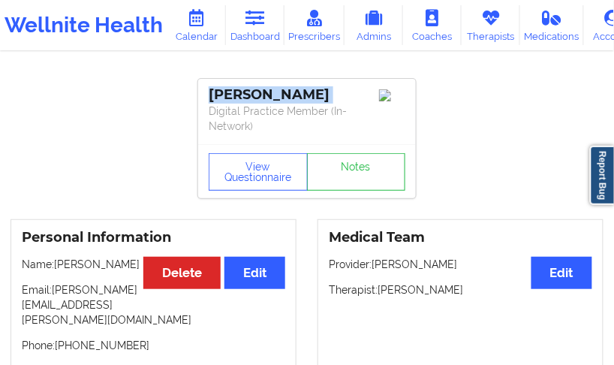
click at [255, 95] on div "[PERSON_NAME]" at bounding box center [307, 94] width 197 height 17
click at [268, 185] on button "View Questionnaire" at bounding box center [258, 172] width 99 height 38
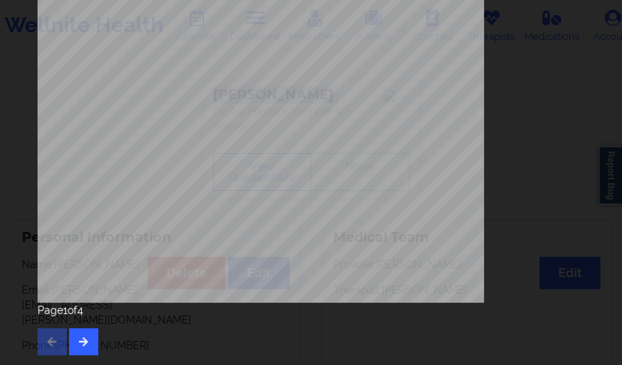
scroll to position [350, 0]
click at [79, 342] on icon "button" at bounding box center [83, 340] width 13 height 9
click at [72, 336] on button "button" at bounding box center [83, 341] width 29 height 27
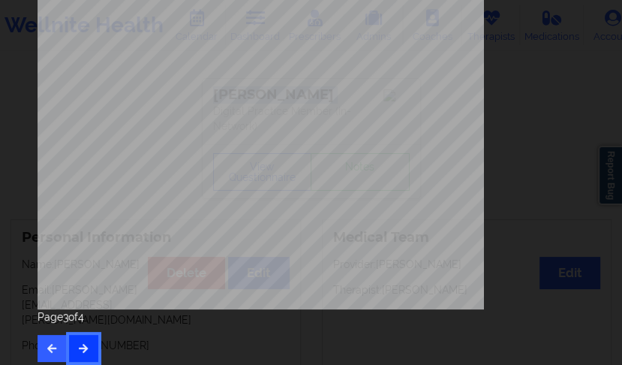
scroll to position [350, 0]
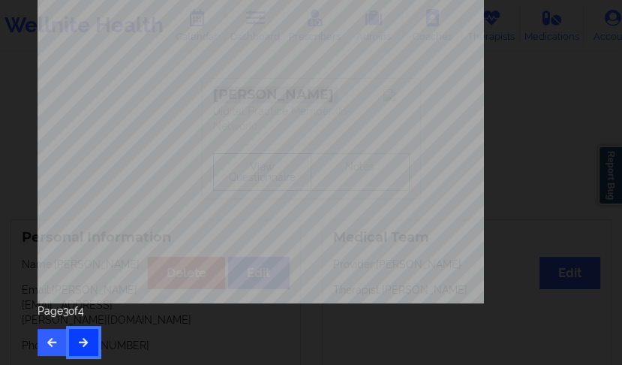
click at [77, 344] on button "button" at bounding box center [83, 342] width 29 height 27
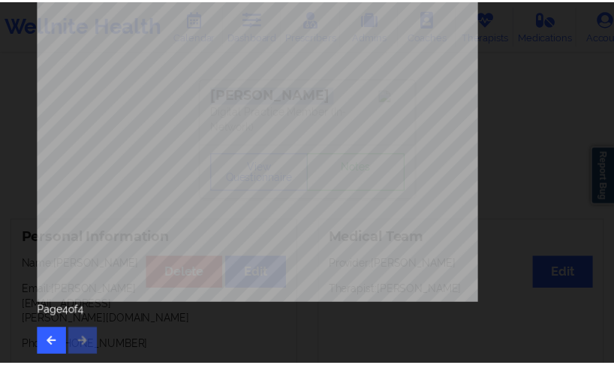
scroll to position [0, 0]
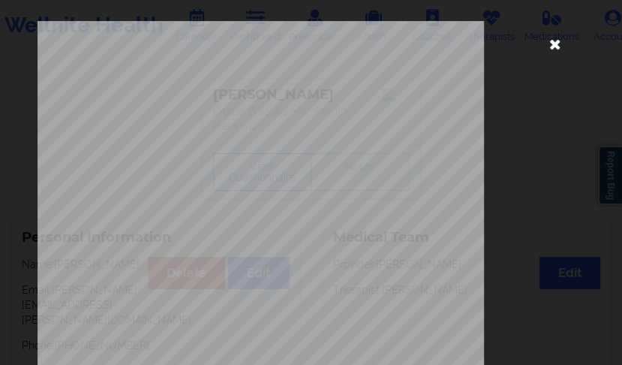
click at [550, 48] on icon at bounding box center [555, 44] width 24 height 24
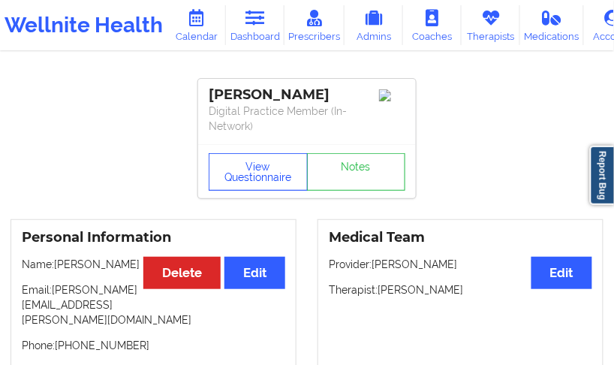
click at [233, 183] on button "View Questionnaire" at bounding box center [258, 172] width 99 height 38
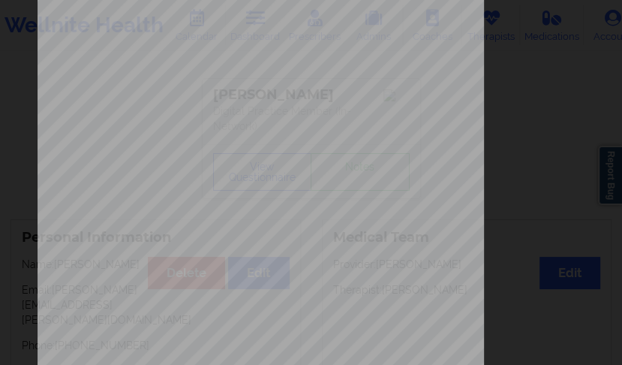
scroll to position [350, 0]
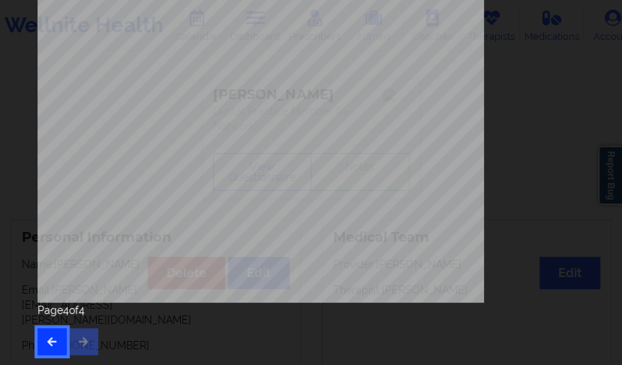
click at [56, 341] on icon "button" at bounding box center [52, 340] width 13 height 9
click at [62, 336] on button "button" at bounding box center [52, 341] width 29 height 27
click at [59, 335] on button "button" at bounding box center [52, 341] width 29 height 27
click at [86, 331] on button "button" at bounding box center [83, 341] width 29 height 27
click at [76, 343] on button "button" at bounding box center [83, 341] width 29 height 27
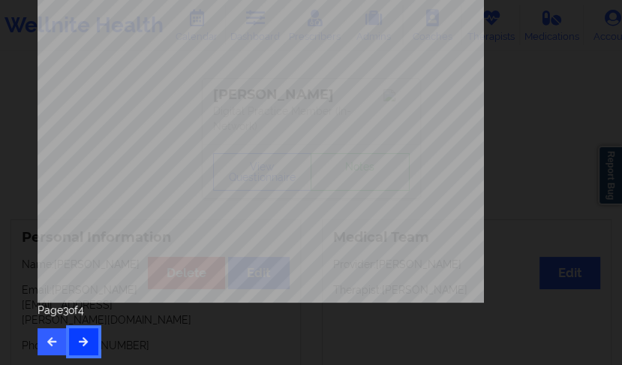
click at [92, 344] on button "button" at bounding box center [83, 341] width 29 height 27
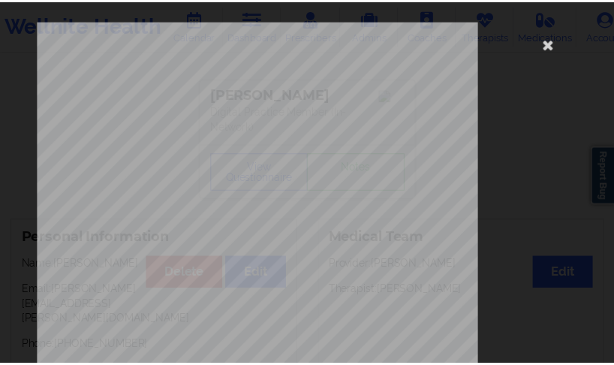
scroll to position [0, 0]
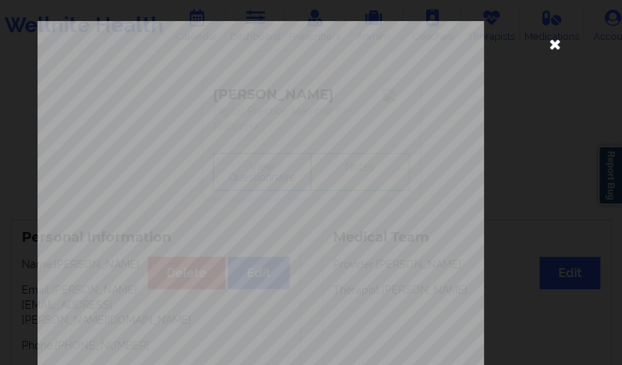
click at [543, 43] on icon at bounding box center [555, 44] width 24 height 24
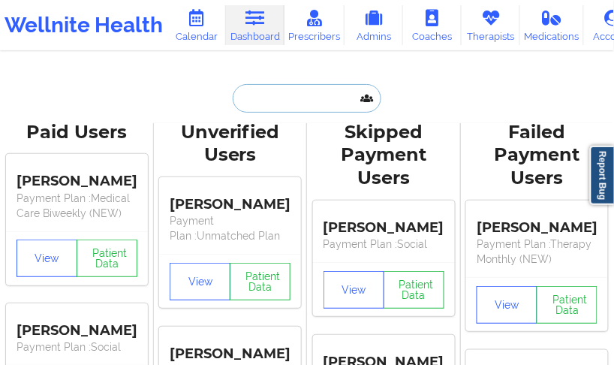
click at [270, 98] on input "text" at bounding box center [307, 98] width 149 height 29
paste input "[EMAIL_ADDRESS][DOMAIN_NAME]"
type input "[EMAIL_ADDRESS][DOMAIN_NAME]"
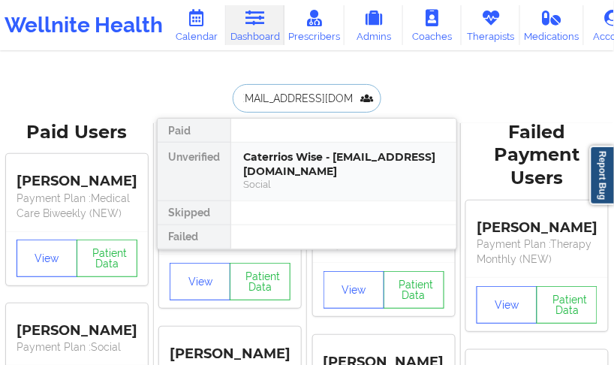
click at [275, 154] on div "Caterrios Wise - [EMAIL_ADDRESS][DOMAIN_NAME]" at bounding box center [343, 164] width 201 height 28
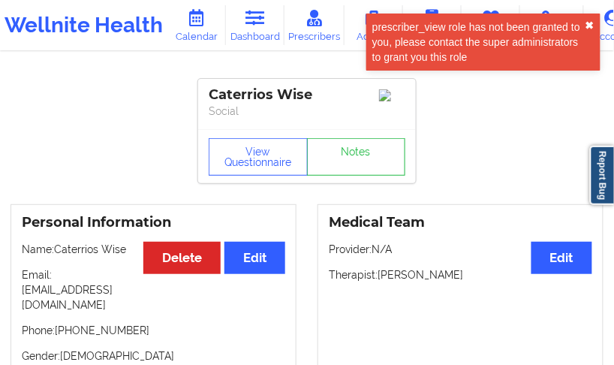
click at [592, 23] on button "✖︎" at bounding box center [589, 26] width 9 height 12
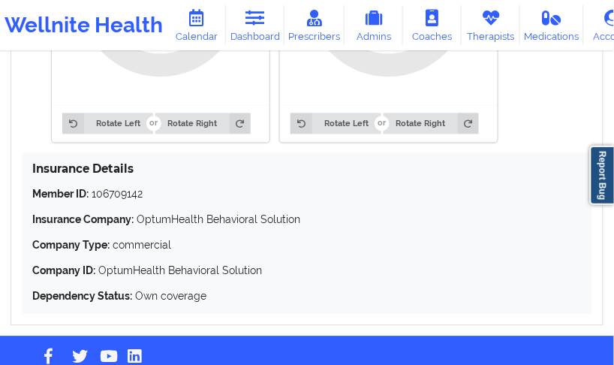
scroll to position [1400, 0]
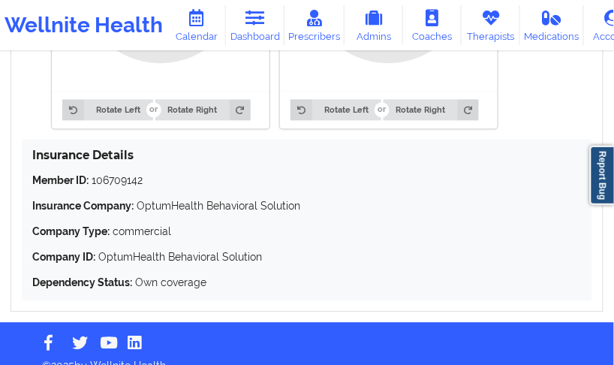
click at [132, 173] on p "Member ID: 106709142" at bounding box center [306, 180] width 549 height 15
drag, startPoint x: 101, startPoint y: 241, endPoint x: 164, endPoint y: 243, distance: 63.1
click at [164, 249] on p "Company ID: OptumHealth Behavioral Solution" at bounding box center [306, 256] width 549 height 15
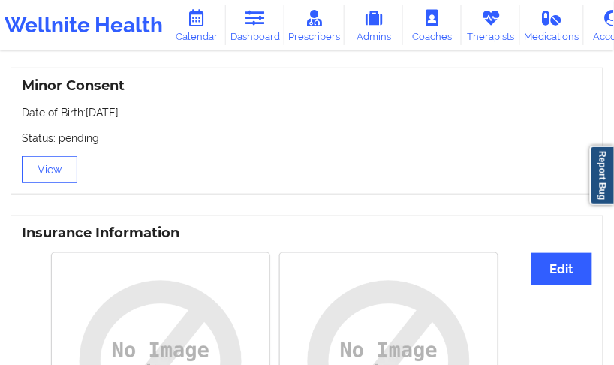
scroll to position [1000, 0]
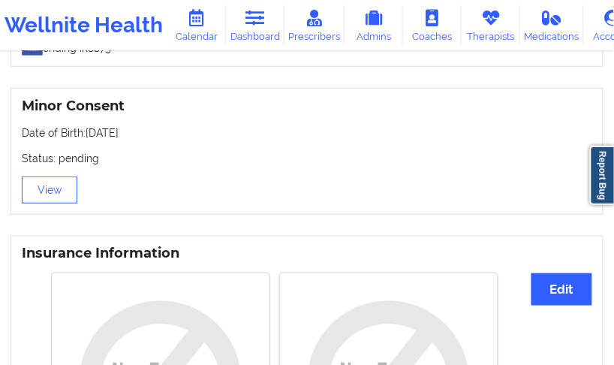
drag, startPoint x: 145, startPoint y: 125, endPoint x: 90, endPoint y: 127, distance: 54.8
click at [88, 126] on p "Date of Birth: [DEMOGRAPHIC_DATA]" at bounding box center [307, 132] width 570 height 15
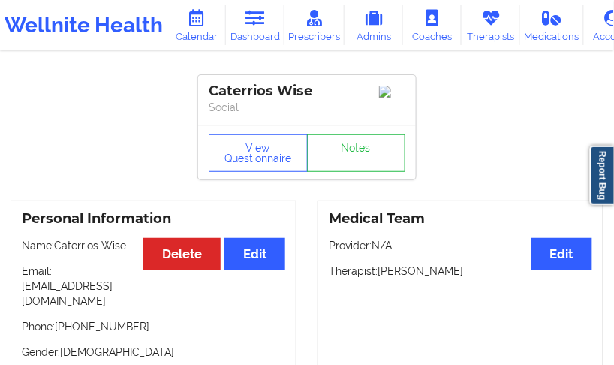
scroll to position [0, 0]
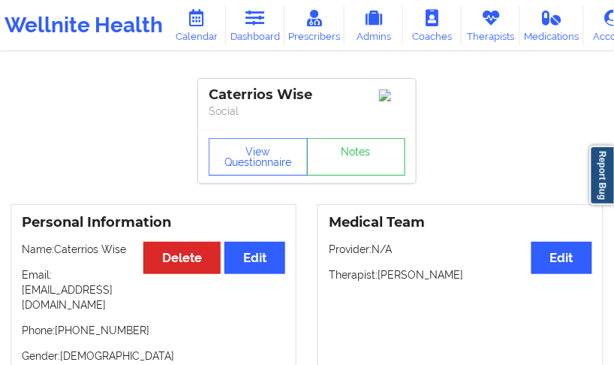
click at [263, 98] on div "Caterrios Wise" at bounding box center [307, 94] width 197 height 17
